Goal: Understand process/instructions

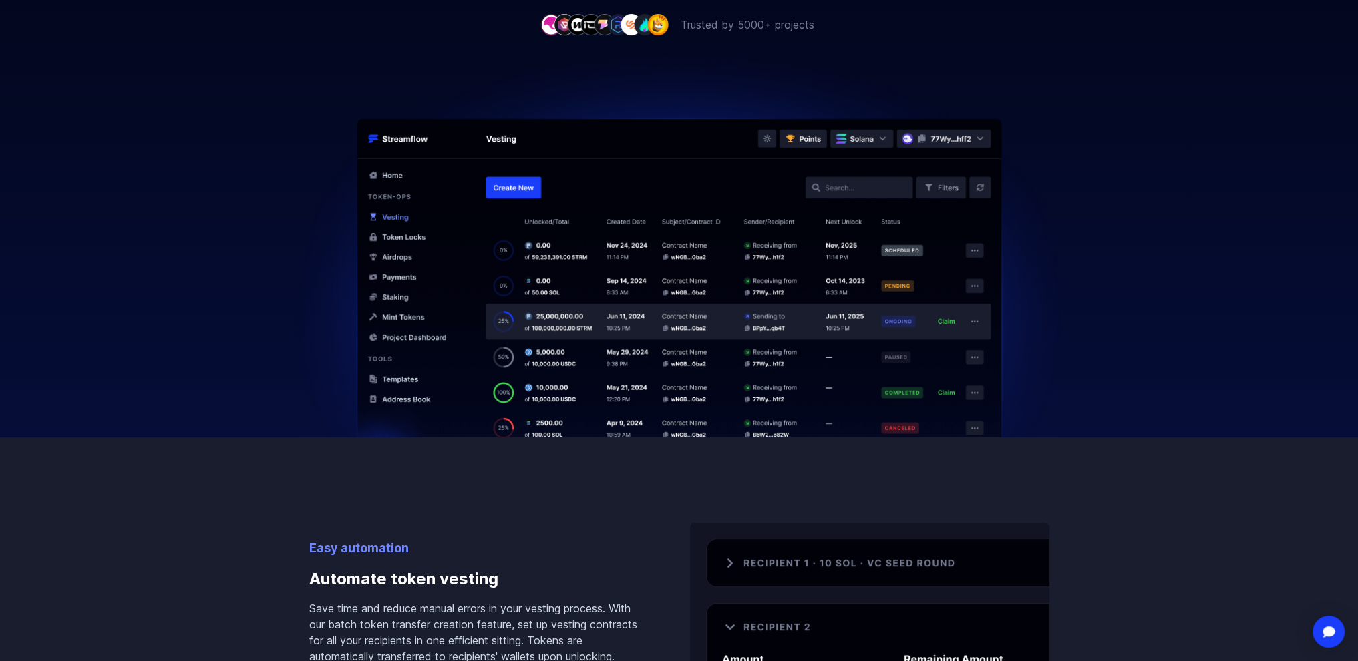
scroll to position [468, 0]
